Goal: Transaction & Acquisition: Purchase product/service

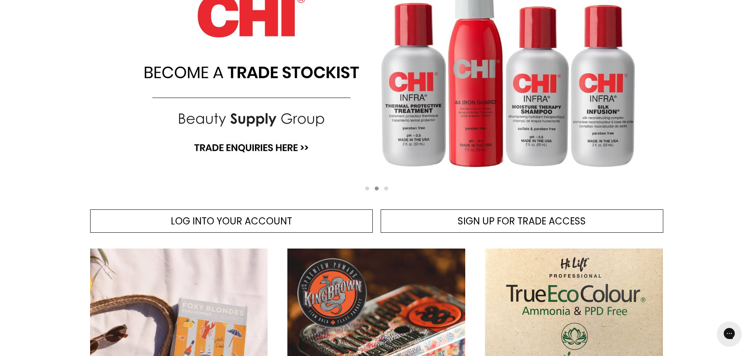
scroll to position [198, 0]
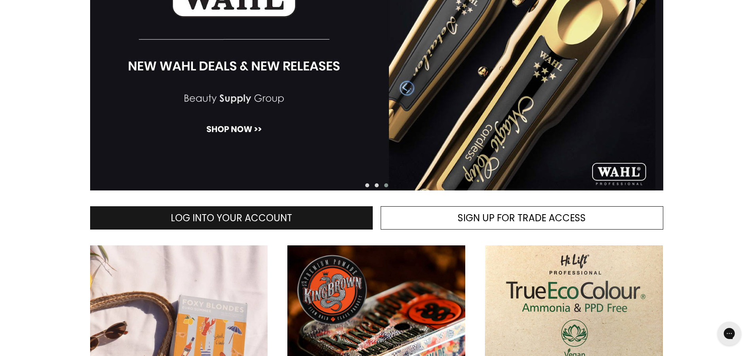
click at [308, 219] on link "LOG INTO YOUR ACCOUNT" at bounding box center [231, 218] width 283 height 24
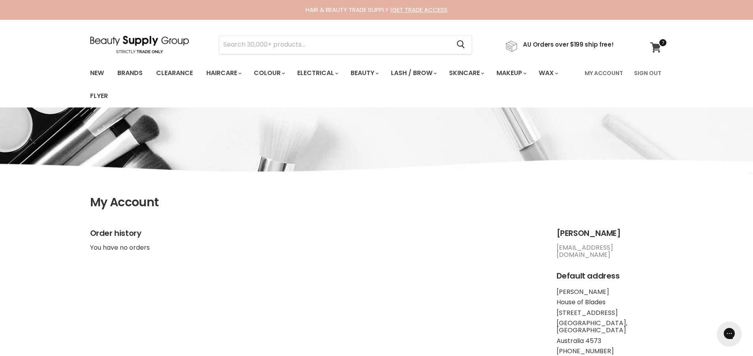
click at [657, 44] on icon at bounding box center [655, 47] width 11 height 10
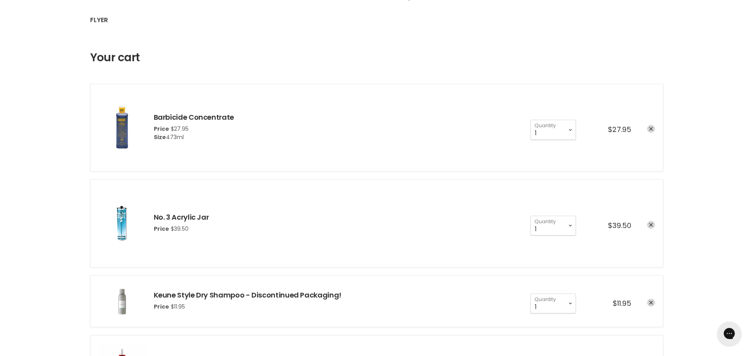
scroll to position [79, 0]
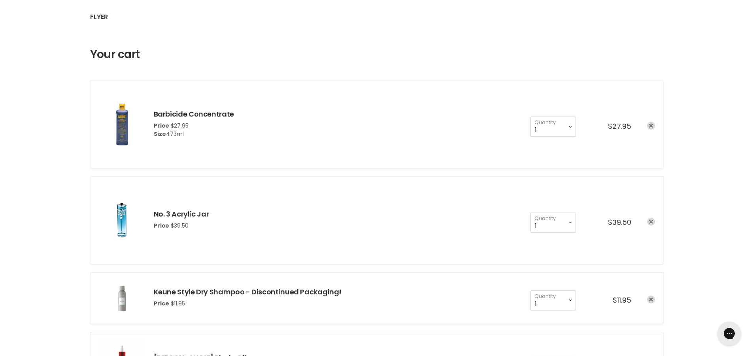
click at [652, 220] on icon "remove No. 3 Acrylic Jar" at bounding box center [651, 222] width 4 height 4
click at [652, 124] on icon "remove Barbicide Concentrate" at bounding box center [651, 126] width 4 height 4
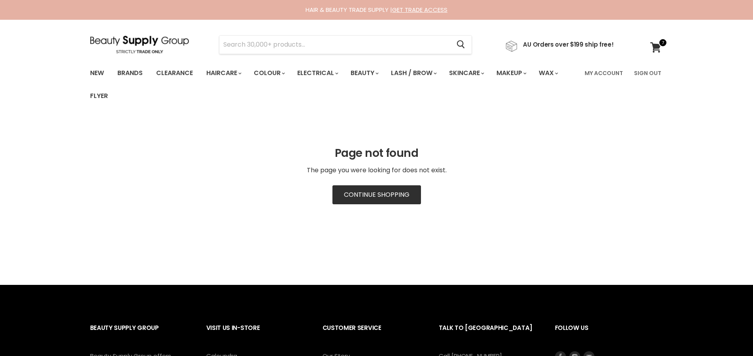
click at [398, 194] on link "Continue Shopping" at bounding box center [376, 194] width 89 height 19
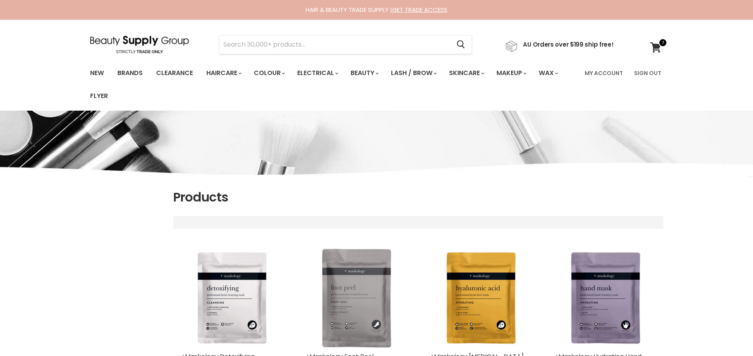
select select "title-ascending"
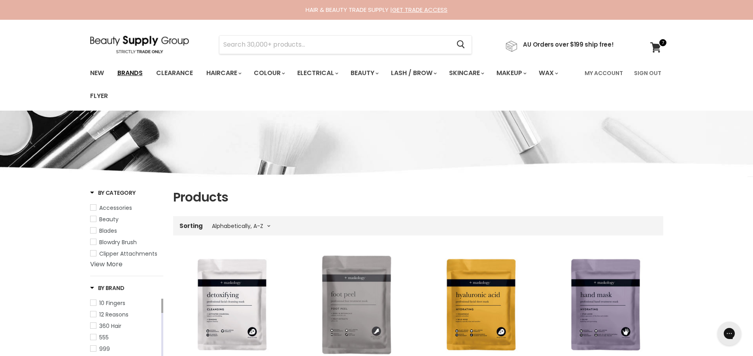
click at [128, 74] on link "Brands" at bounding box center [129, 73] width 37 height 17
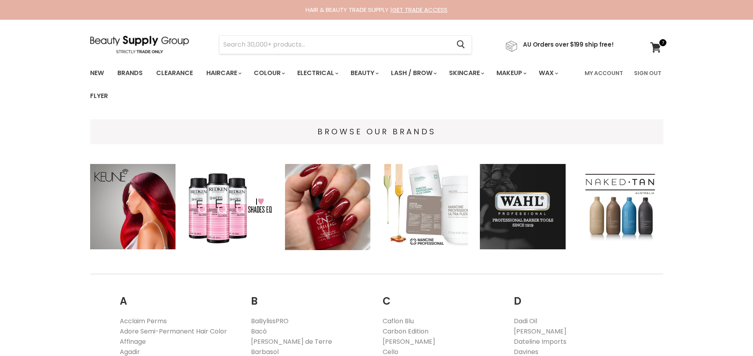
click at [535, 207] on img "Main content" at bounding box center [523, 207] width 86 height 86
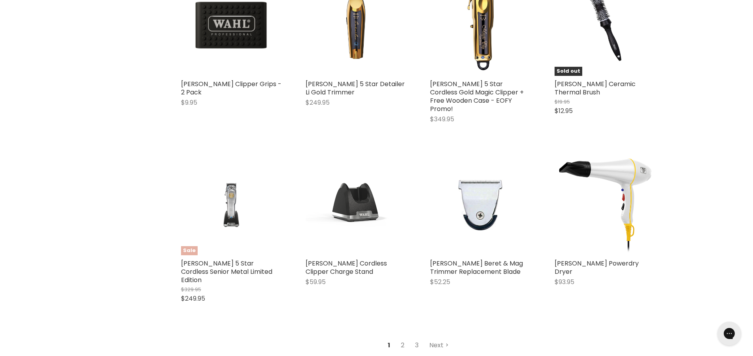
scroll to position [2173, 0]
click at [404, 338] on link "2" at bounding box center [402, 345] width 12 height 14
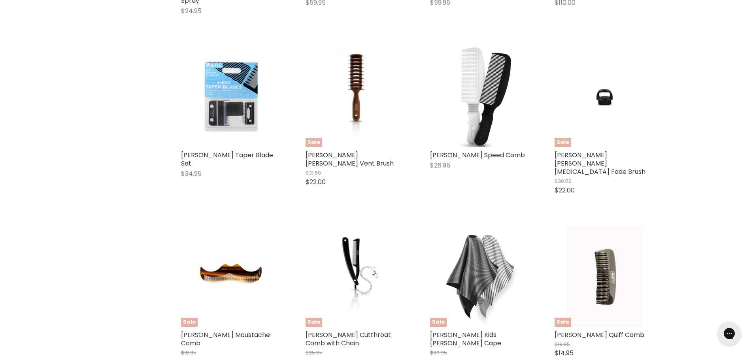
scroll to position [709, 0]
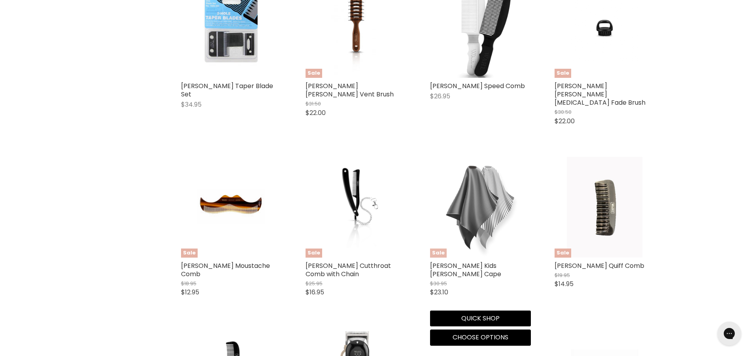
click at [467, 206] on img "Main content" at bounding box center [480, 207] width 101 height 101
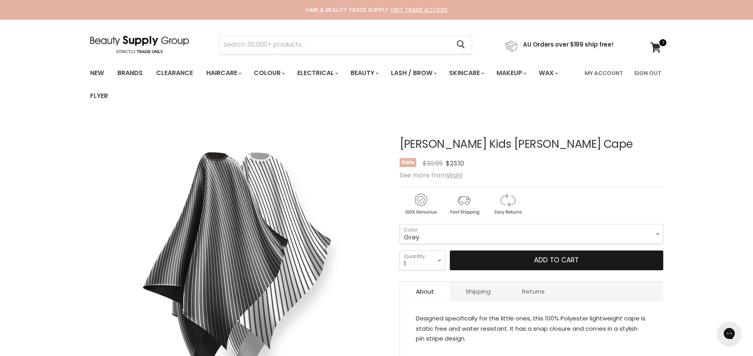
click at [546, 264] on span "Add to cart" at bounding box center [556, 259] width 45 height 9
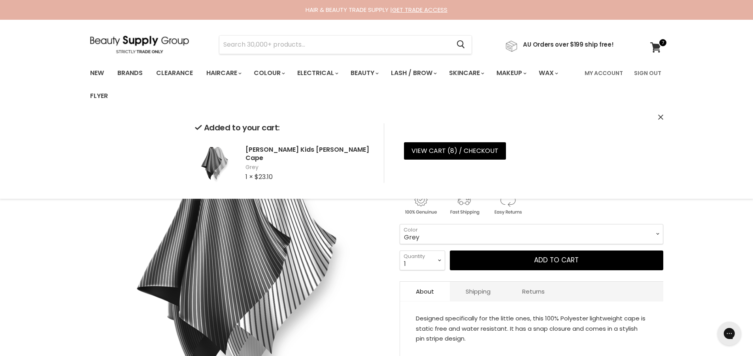
click at [98, 283] on img "Wahl Kids Barber Cape image. Click or Scroll to Zoom." at bounding box center [237, 265] width 295 height 295
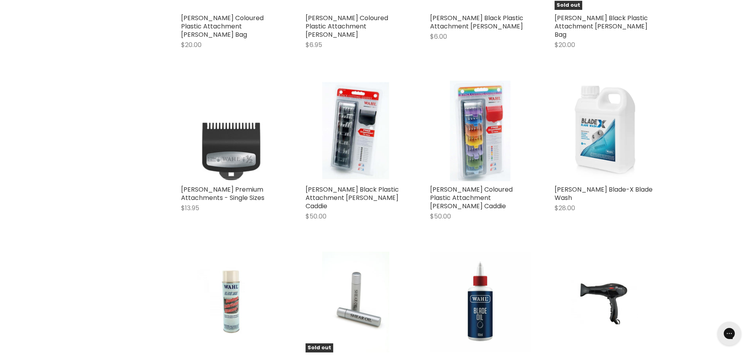
scroll to position [1187, 0]
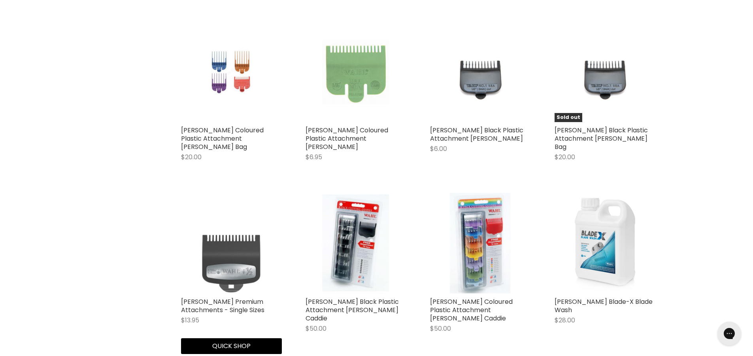
click at [247, 226] on img "Main content" at bounding box center [230, 243] width 75 height 101
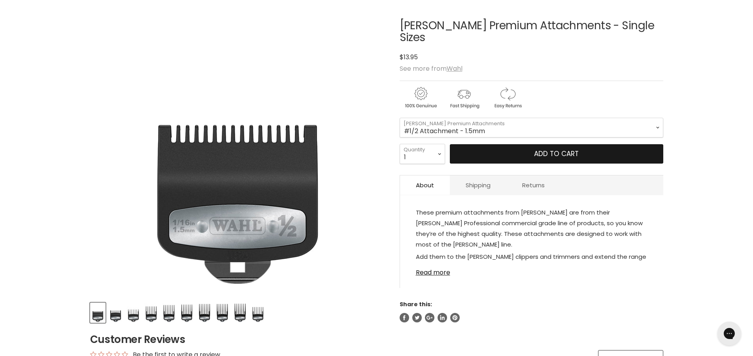
click at [559, 149] on span "Add to cart" at bounding box center [556, 153] width 45 height 9
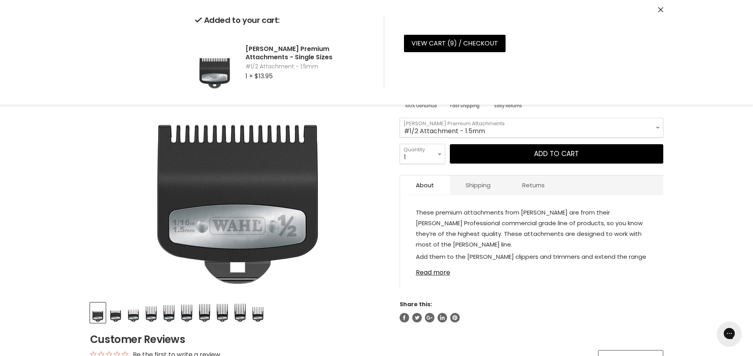
click at [654, 118] on select "#1/2 Attachment - 1.5mm #1 Attachment - 3mm #1 1/2 Attachment - 4.5mm #2 Attach…" at bounding box center [532, 128] width 264 height 20
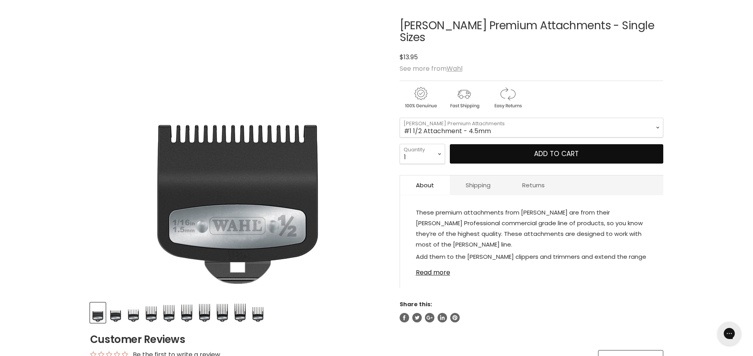
click at [400, 118] on select "#1/2 Attachment - 1.5mm #1 Attachment - 3mm #1 1/2 Attachment - 4.5mm #2 Attach…" at bounding box center [532, 128] width 264 height 20
select select "#1 1/2 Attachment - 4.5mm"
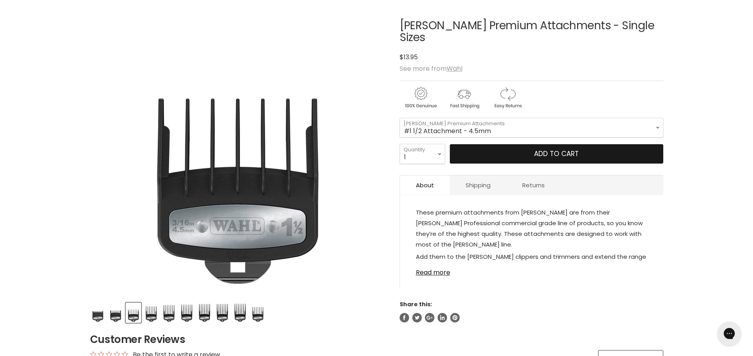
click at [624, 144] on button "Add to cart" at bounding box center [556, 154] width 213 height 20
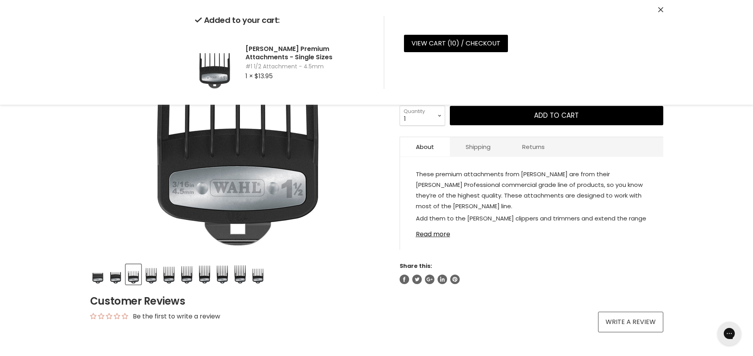
scroll to position [40, 0]
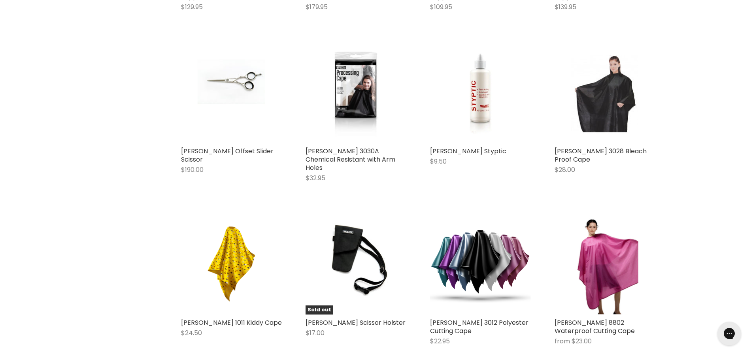
scroll to position [2000, 0]
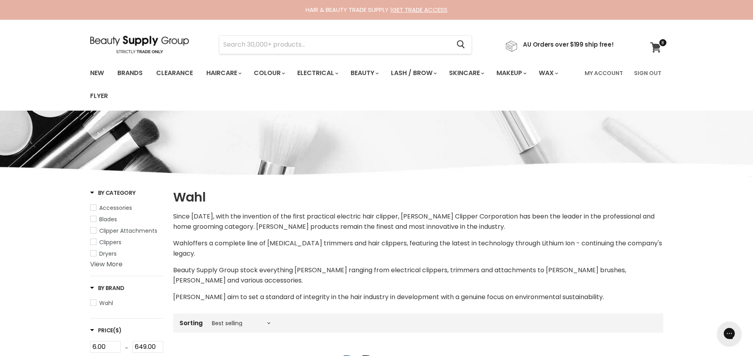
click at [657, 51] on icon at bounding box center [655, 47] width 11 height 10
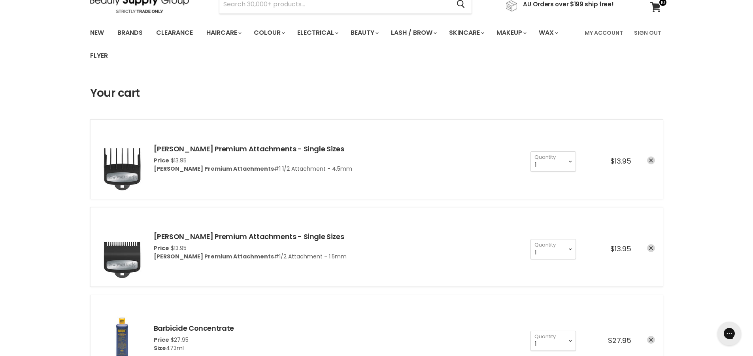
scroll to position [40, 0]
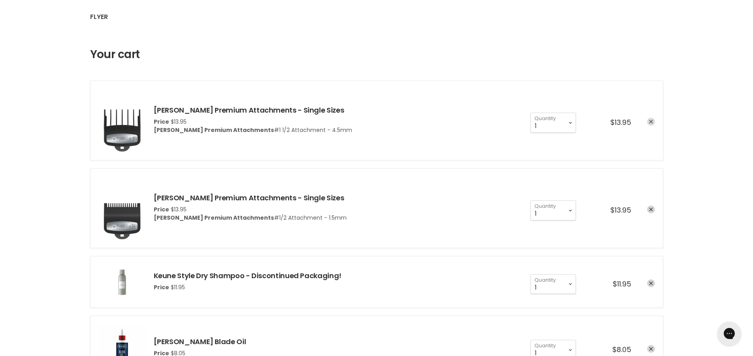
click at [653, 121] on icon "remove Wahl Premium Attachments - Single Sizes" at bounding box center [651, 122] width 4 height 4
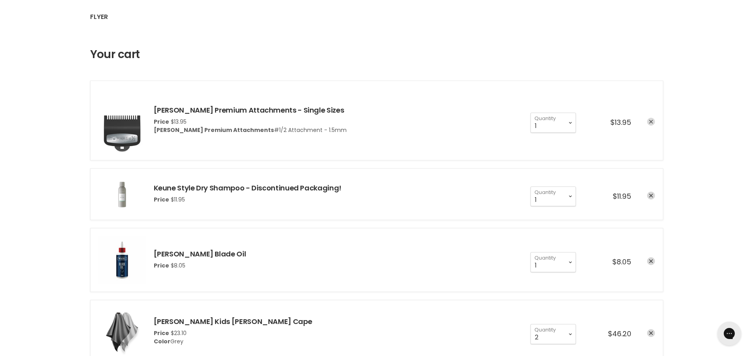
click at [651, 121] on icon "remove Wahl Premium Attachments - Single Sizes" at bounding box center [651, 122] width 4 height 4
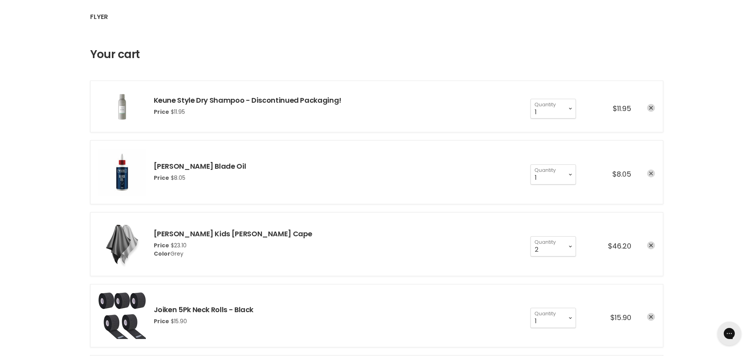
click at [650, 175] on icon "remove Wahl Blade Oil" at bounding box center [651, 174] width 4 height 4
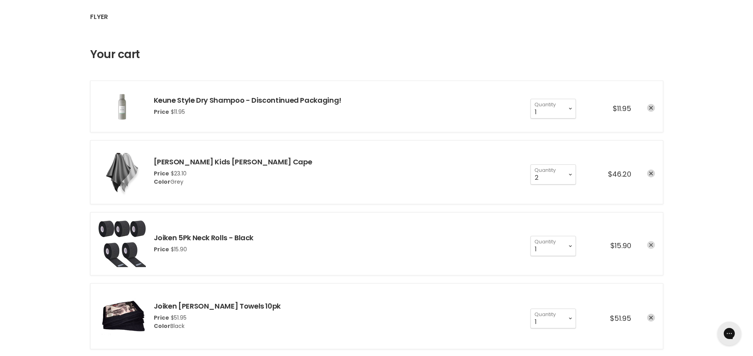
click at [651, 247] on icon "remove Joiken 5Pk Neck Rolls - Black" at bounding box center [651, 245] width 4 height 4
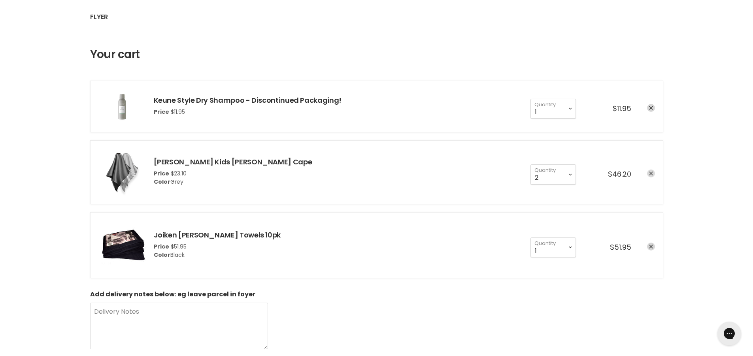
click at [650, 173] on icon "remove Wahl Kids Barber Cape" at bounding box center [651, 174] width 4 height 4
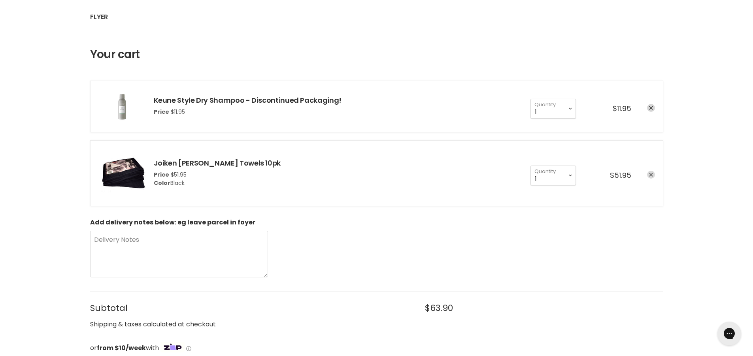
click at [649, 175] on icon "remove Joiken Barber Towels 10pk" at bounding box center [651, 175] width 4 height 4
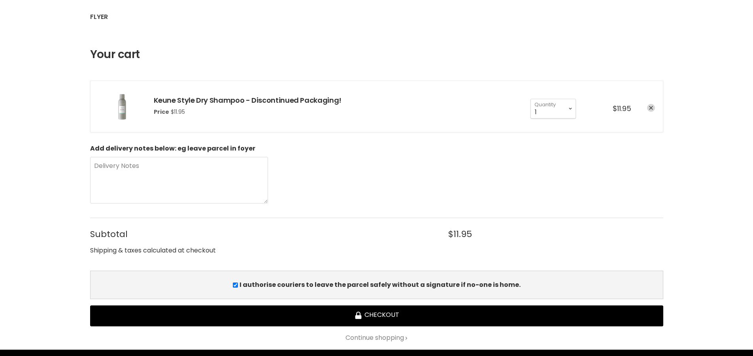
click at [199, 109] on div "Price $11.95" at bounding box center [248, 112] width 188 height 8
click at [194, 108] on div "Keune Style Dry Shampoo - Discontinued Packaging! Price $11.95" at bounding box center [244, 106] width 196 height 20
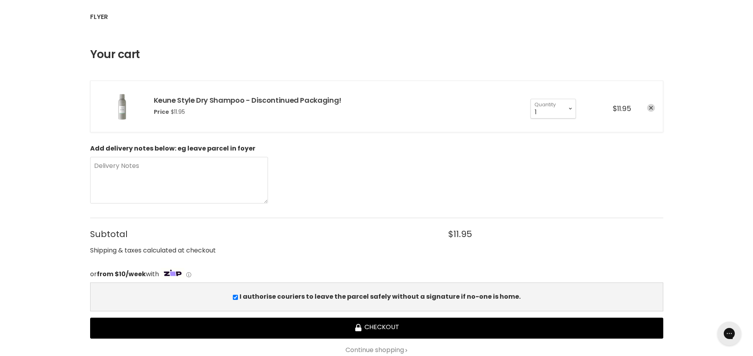
click at [194, 96] on link "Keune Style Dry Shampoo - Discontinued Packaging!" at bounding box center [248, 100] width 188 height 10
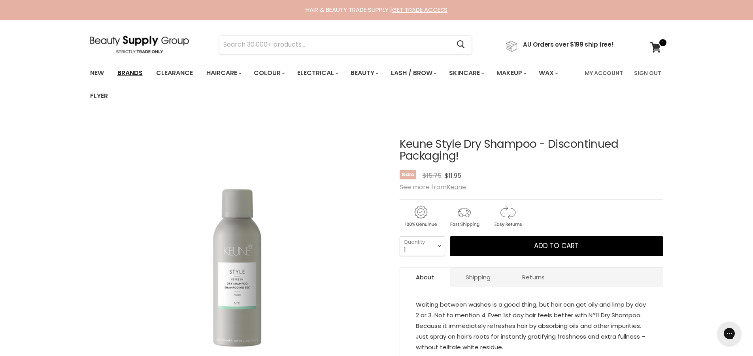
click at [134, 75] on link "Brands" at bounding box center [129, 73] width 37 height 17
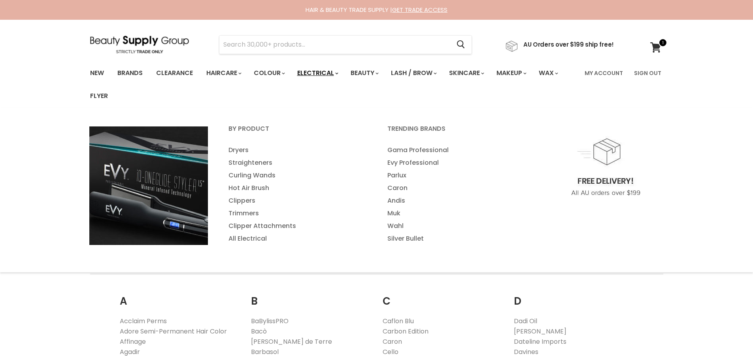
click at [338, 73] on icon "Main menu" at bounding box center [336, 73] width 3 height 2
click at [324, 73] on link "Electrical" at bounding box center [317, 73] width 52 height 17
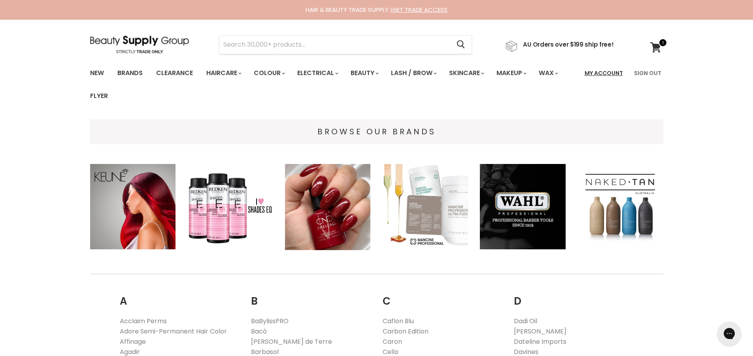
click at [614, 74] on link "My Account" at bounding box center [604, 73] width 48 height 17
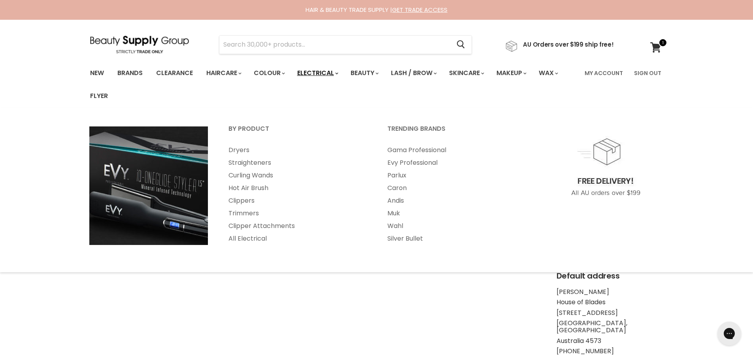
click at [337, 74] on polygon "Main menu" at bounding box center [336, 73] width 2 height 2
click at [324, 74] on link "Electrical" at bounding box center [317, 73] width 52 height 17
click at [397, 226] on link "Wahl" at bounding box center [455, 226] width 157 height 13
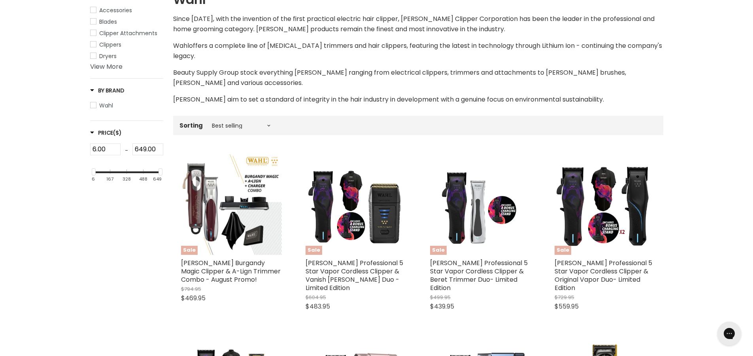
scroll to position [197, 0]
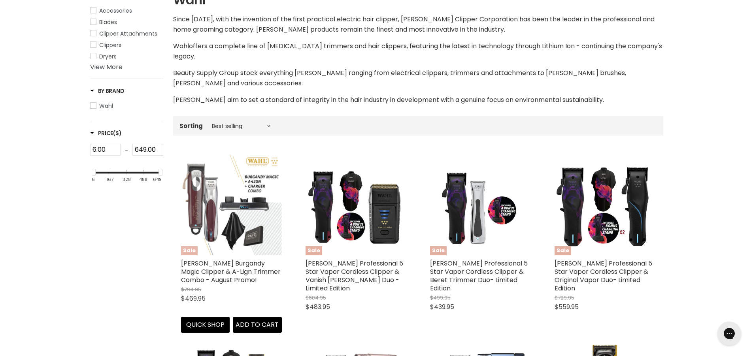
click at [229, 197] on img "Main content" at bounding box center [231, 205] width 101 height 101
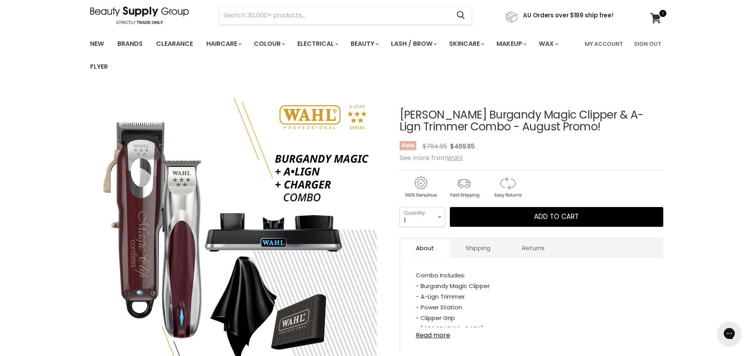
scroll to position [79, 0]
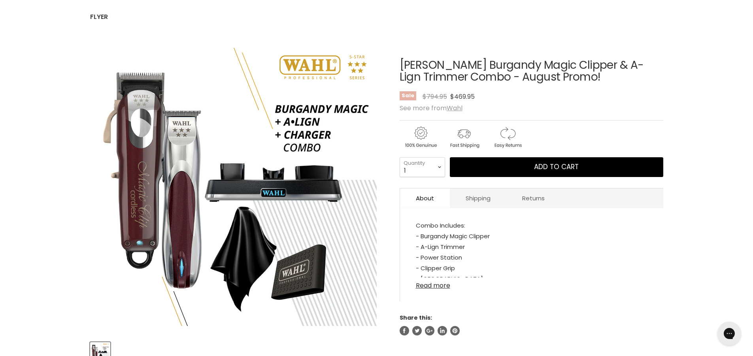
click at [443, 287] on link "Read more" at bounding box center [532, 283] width 232 height 12
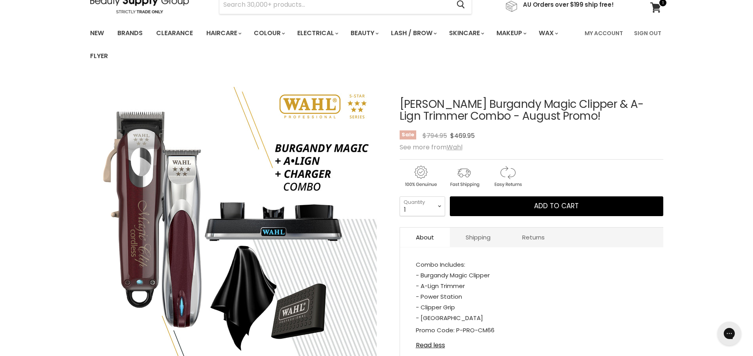
scroll to position [40, 0]
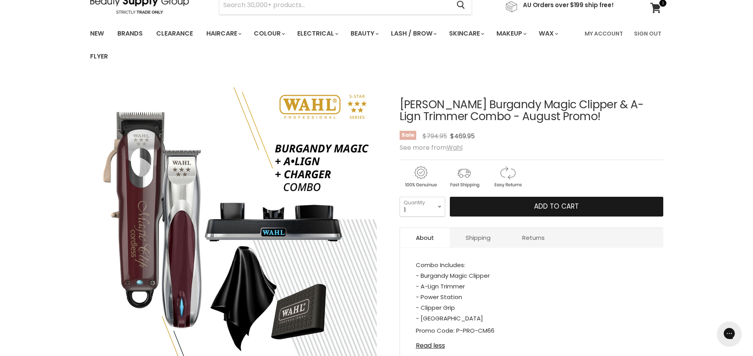
click at [568, 208] on span "Add to cart" at bounding box center [556, 206] width 45 height 9
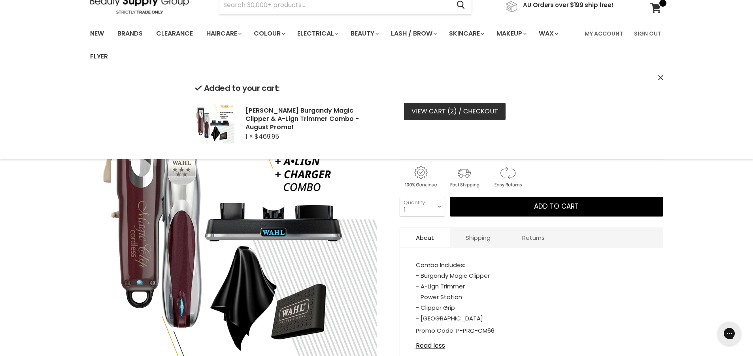
click at [484, 113] on link "View cart ( 2 ) / Checkout" at bounding box center [455, 111] width 102 height 17
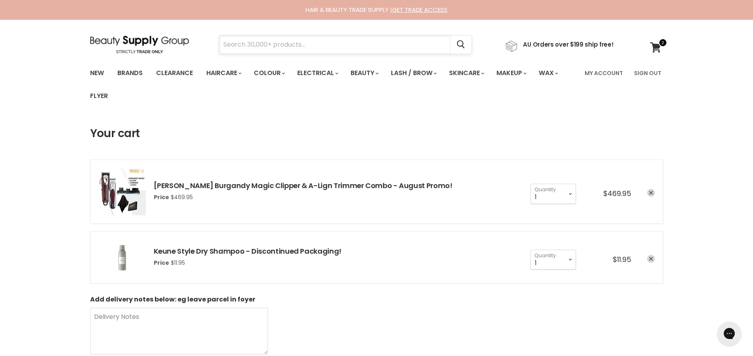
click at [333, 47] on input "Search" at bounding box center [334, 45] width 231 height 18
click at [271, 41] on input "Search" at bounding box center [334, 45] width 231 height 18
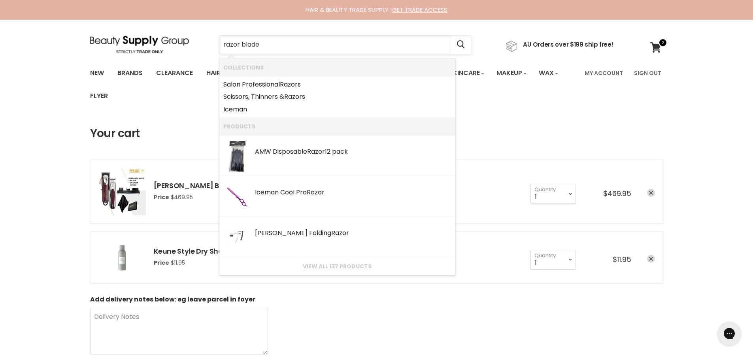
type input "razor blades"
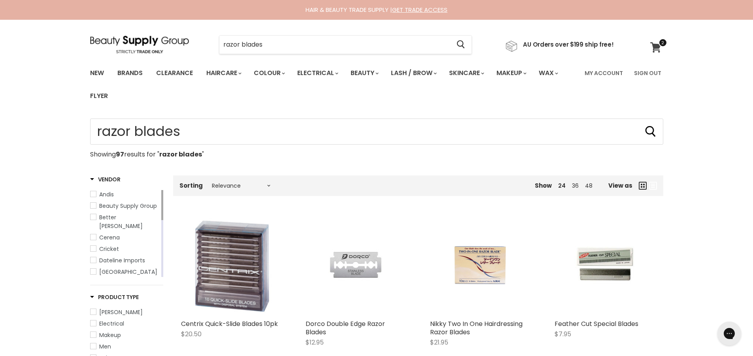
click at [660, 52] on icon at bounding box center [655, 47] width 11 height 10
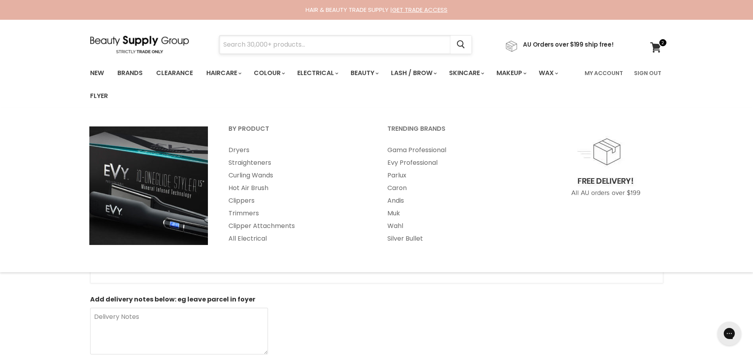
click at [337, 45] on input "Search" at bounding box center [334, 45] width 231 height 18
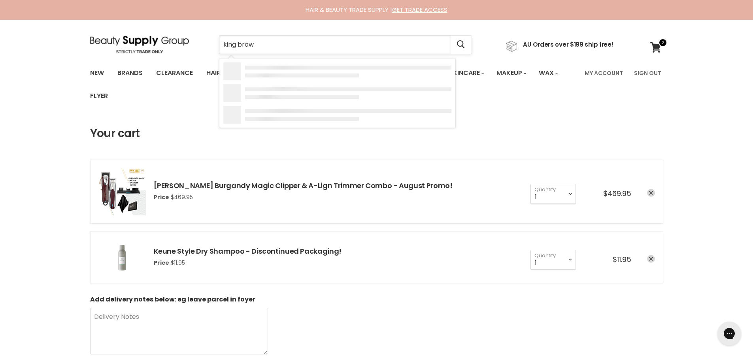
type input "king brown"
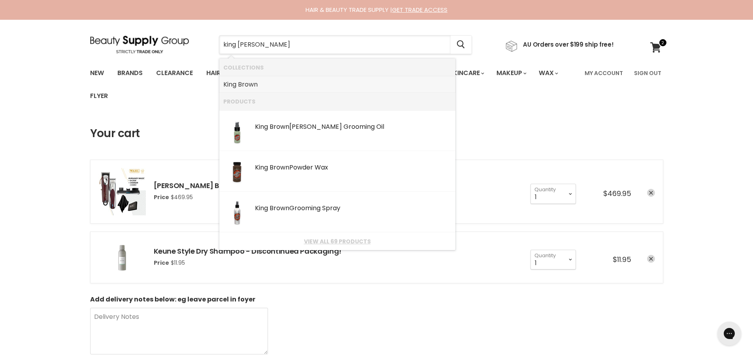
click at [299, 82] on link "King Brown" at bounding box center [337, 84] width 228 height 13
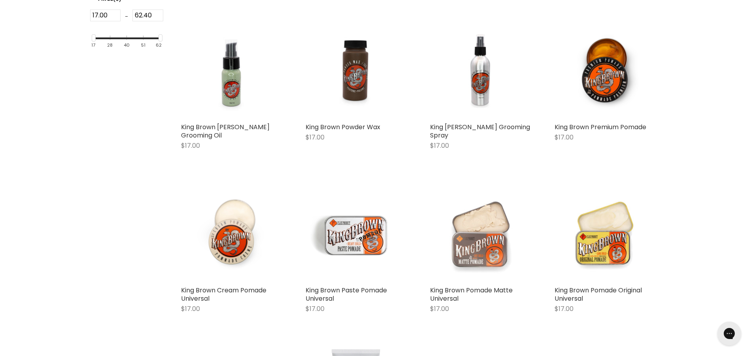
scroll to position [237, 0]
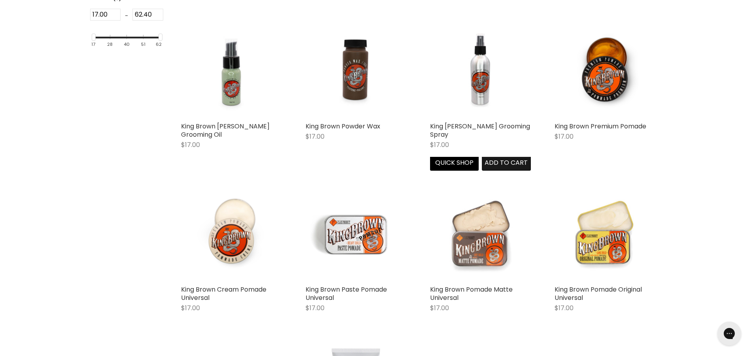
click at [500, 160] on span "Add to cart" at bounding box center [506, 162] width 43 height 9
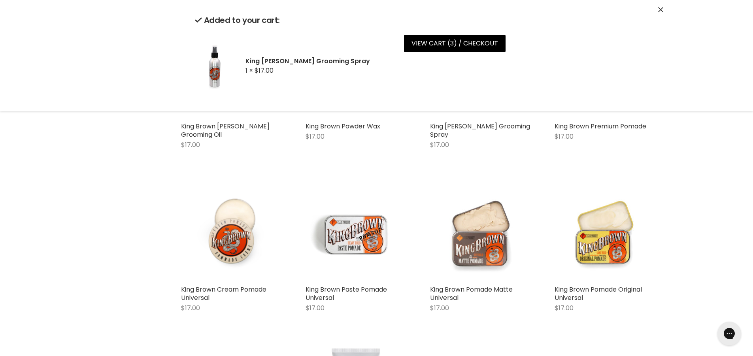
click at [662, 8] on icon "Close" at bounding box center [660, 9] width 5 height 5
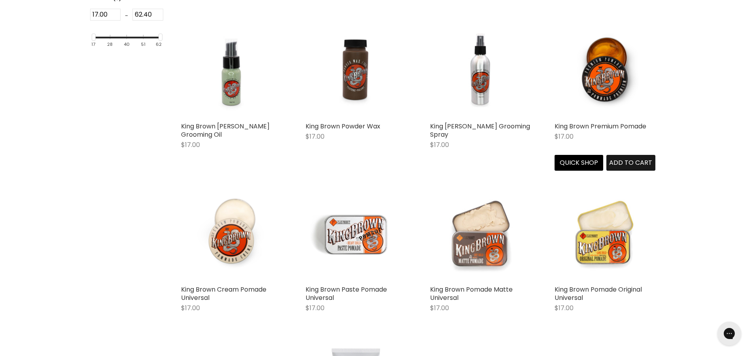
click at [632, 160] on span "Add to cart" at bounding box center [630, 162] width 43 height 9
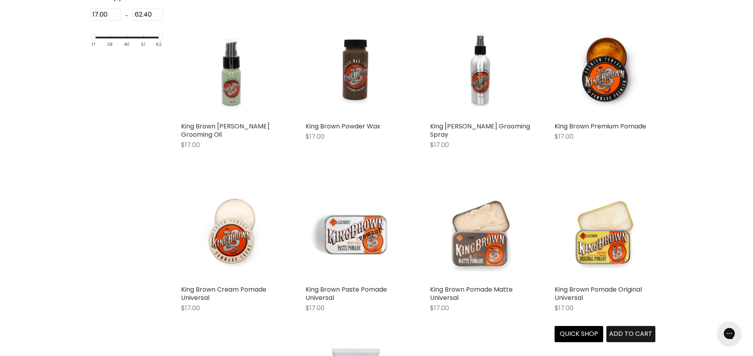
click at [636, 329] on span "Add to cart" at bounding box center [630, 333] width 43 height 9
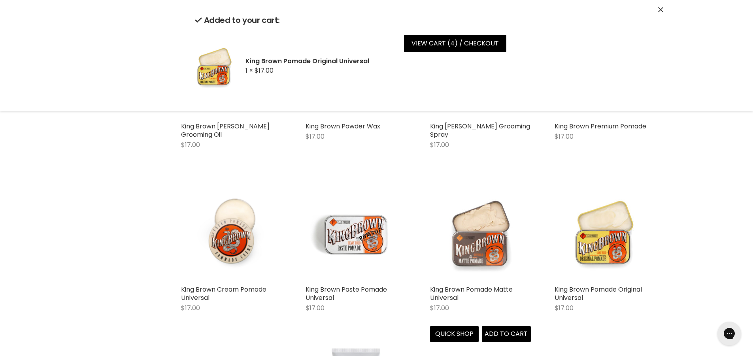
click at [511, 324] on div "King Brown Pomade Matte Universal $17.00 King Brown Quick shop Add to cart" at bounding box center [480, 261] width 117 height 177
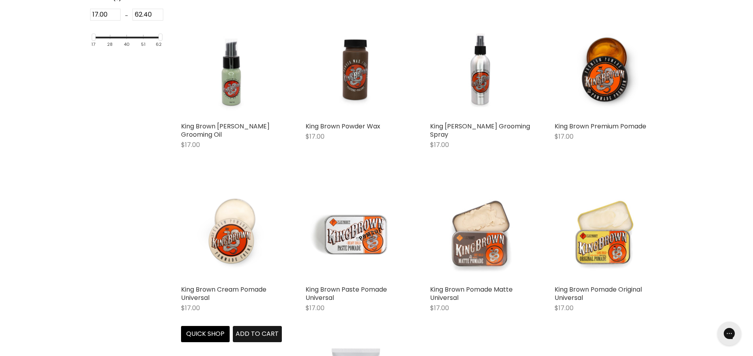
click at [260, 329] on span "Add to cart" at bounding box center [257, 333] width 43 height 9
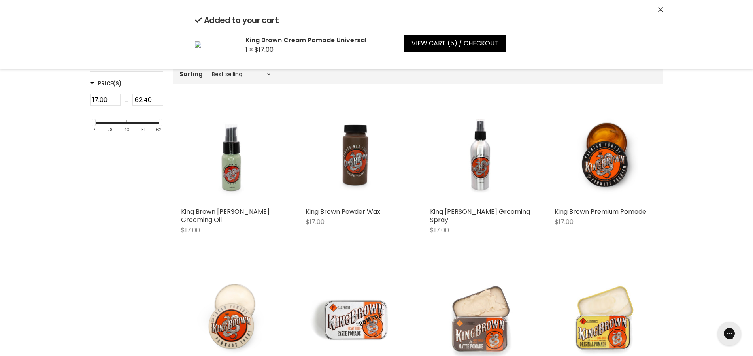
scroll to position [0, 0]
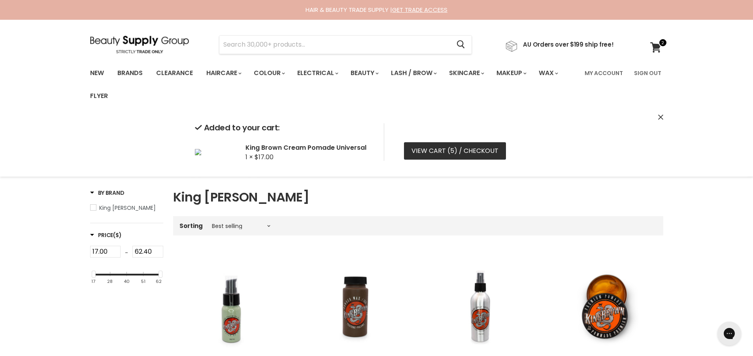
click at [487, 146] on link "View cart ( 5 ) / Checkout" at bounding box center [455, 150] width 102 height 17
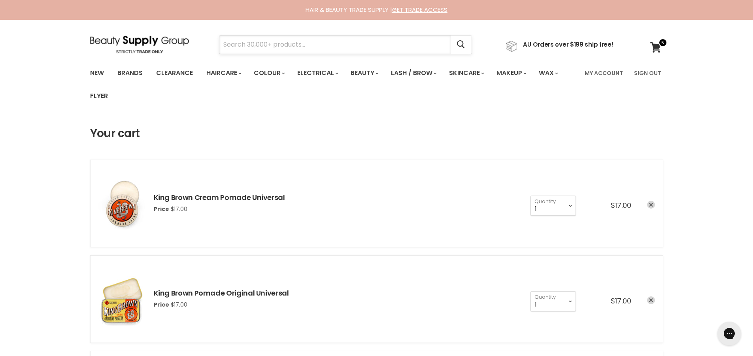
click at [383, 49] on input "Search" at bounding box center [334, 45] width 231 height 18
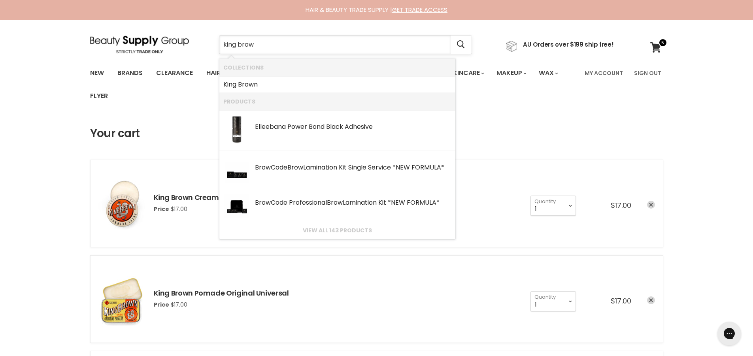
type input "king [PERSON_NAME]"
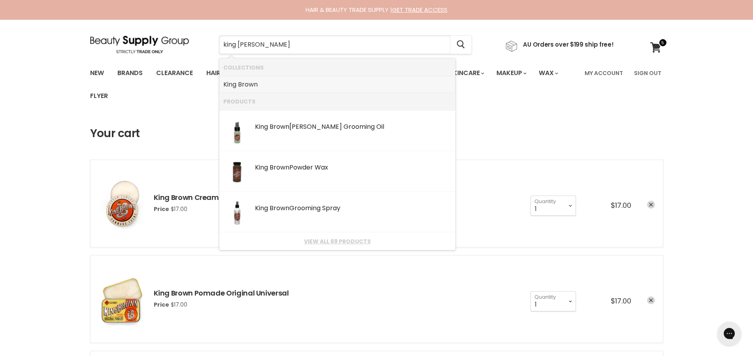
click at [324, 84] on link "King Brown" at bounding box center [337, 84] width 228 height 13
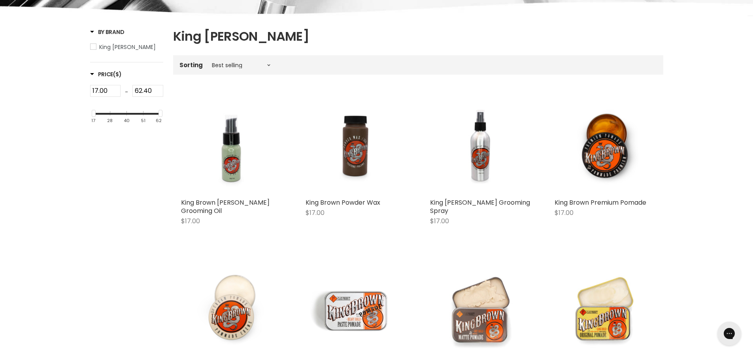
scroll to position [237, 0]
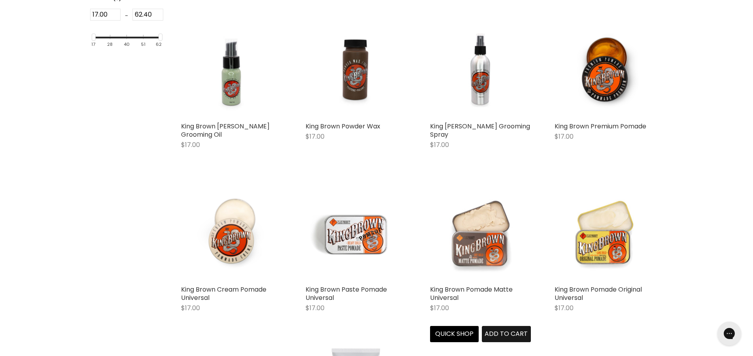
click at [504, 329] on span "Add to cart" at bounding box center [506, 333] width 43 height 9
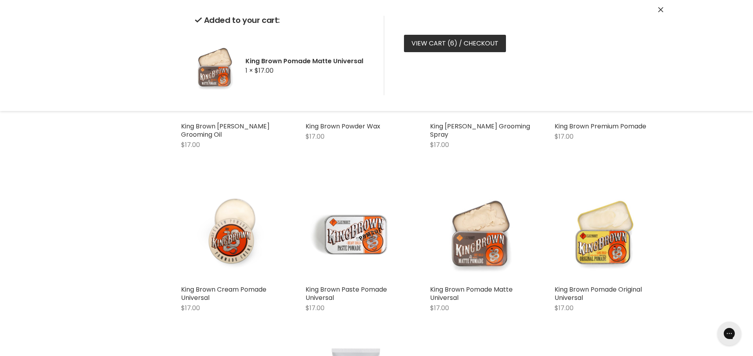
click at [447, 46] on link "View cart ( 6 ) / Checkout" at bounding box center [455, 43] width 102 height 17
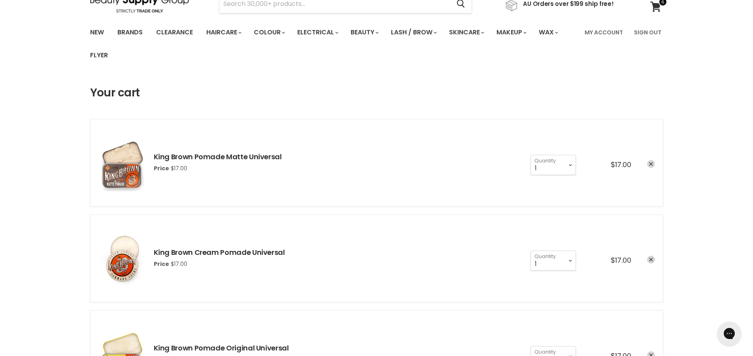
scroll to position [40, 0]
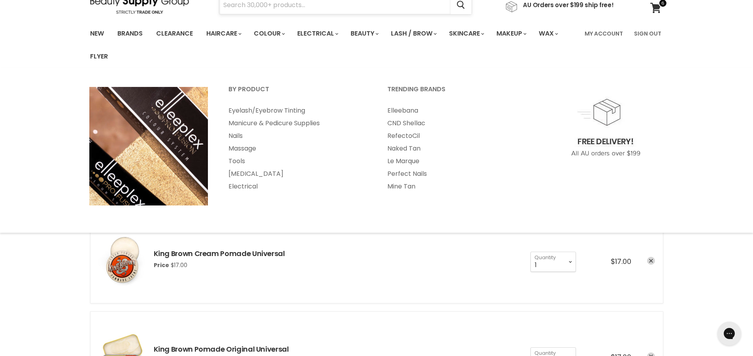
click at [344, 11] on input "Search" at bounding box center [334, 5] width 231 height 18
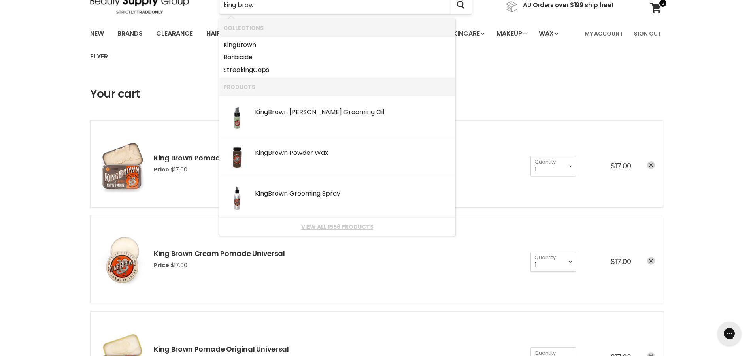
type input "king brown"
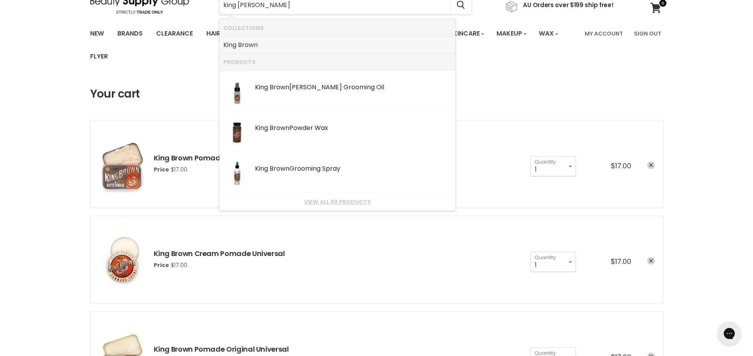
click at [333, 43] on link "King Brown" at bounding box center [337, 45] width 228 height 13
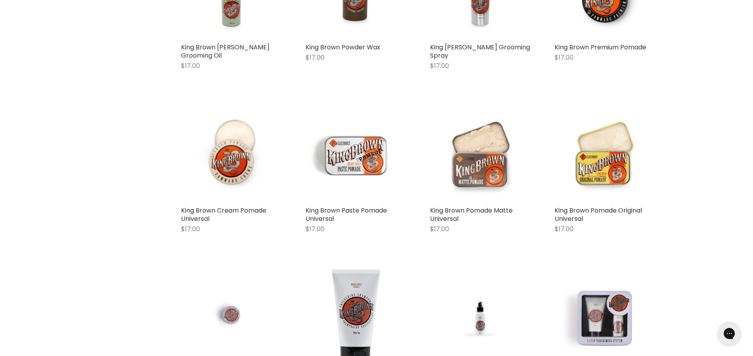
scroll to position [356, 0]
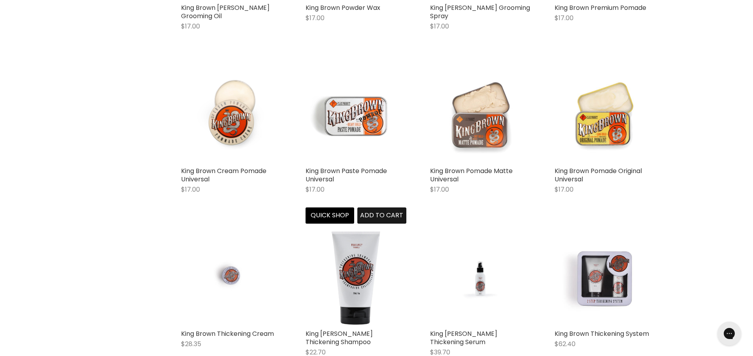
click at [385, 211] on span "Add to cart" at bounding box center [381, 215] width 43 height 9
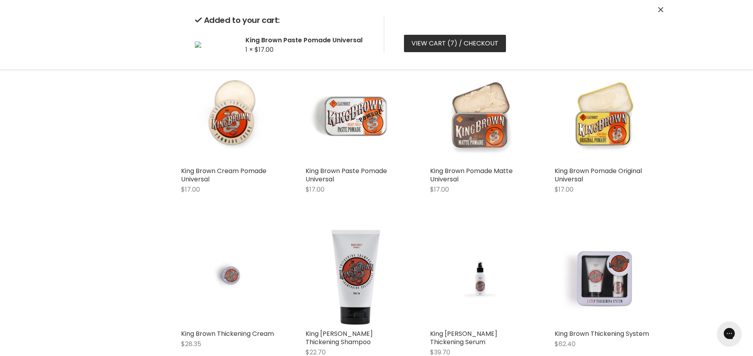
click at [479, 41] on link "View cart ( 7 ) / Checkout" at bounding box center [455, 43] width 102 height 17
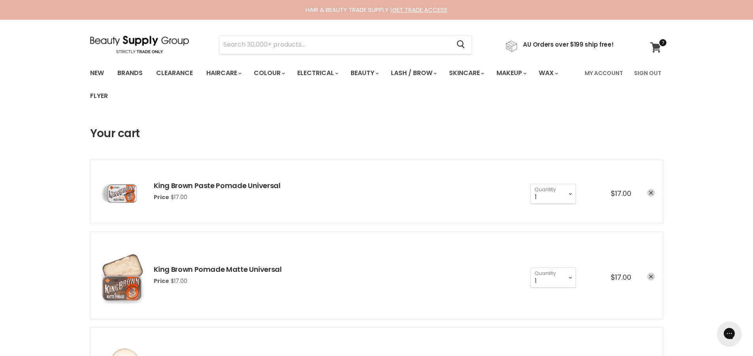
click at [661, 47] on icon at bounding box center [655, 47] width 11 height 10
